Goal: Transaction & Acquisition: Purchase product/service

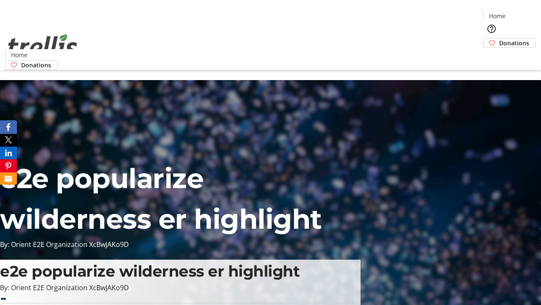
click at [500, 38] on span "Donations" at bounding box center [515, 42] width 30 height 9
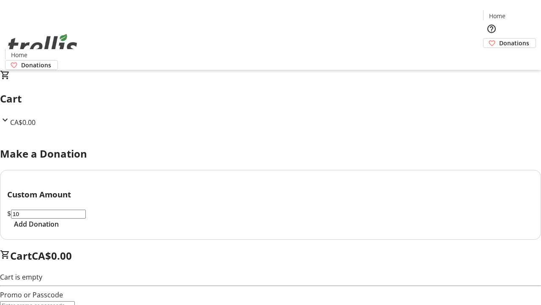
click at [59, 229] on span "Add Donation" at bounding box center [36, 224] width 45 height 10
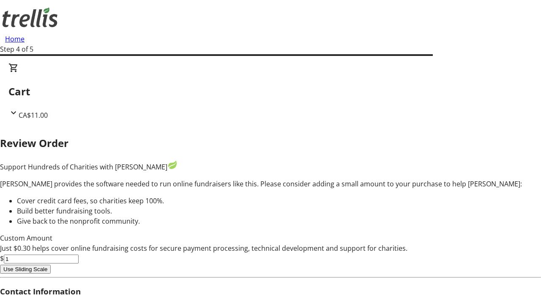
type input "0"
